Goal: Task Accomplishment & Management: Manage account settings

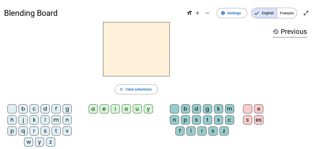
click at [94, 111] on div "a" at bounding box center [93, 108] width 9 height 9
click at [197, 120] on div "s" at bounding box center [196, 119] width 9 height 9
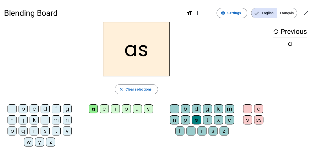
click at [197, 120] on div "s" at bounding box center [196, 119] width 9 height 9
drag, startPoint x: 197, startPoint y: 120, endPoint x: 182, endPoint y: 121, distance: 14.3
click at [182, 121] on div "p" at bounding box center [185, 119] width 9 height 9
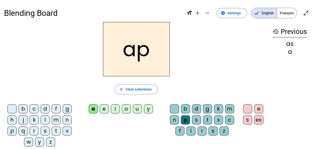
click at [173, 121] on div "n" at bounding box center [174, 119] width 9 height 9
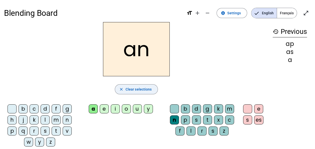
click at [147, 91] on span "Clear selections" at bounding box center [139, 89] width 26 height 6
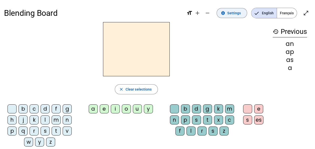
click at [225, 12] on mat-icon "settings" at bounding box center [223, 13] width 5 height 5
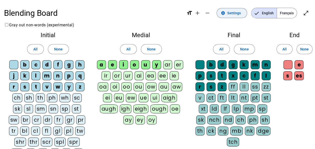
click at [225, 12] on mat-icon "settings" at bounding box center [223, 13] width 5 height 5
click at [212, 14] on span "Decrease font size" at bounding box center [208, 13] width 12 height 12
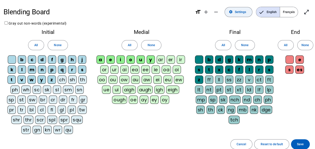
click at [235, 15] on span at bounding box center [238, 12] width 27 height 12
click at [271, 142] on span "Reset to default" at bounding box center [271, 144] width 22 height 5
click at [246, 139] on span at bounding box center [242, 144] width 22 height 12
